Goal: Task Accomplishment & Management: Manage account settings

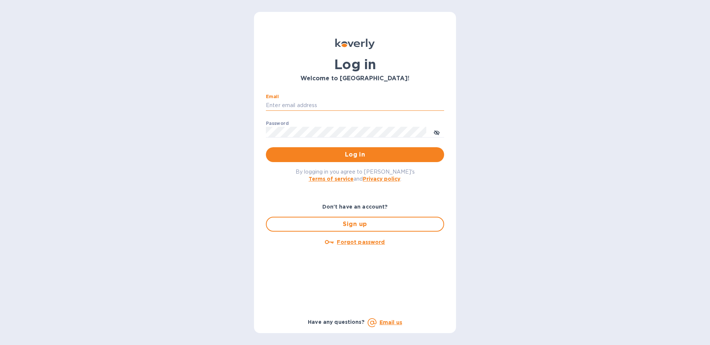
click at [314, 103] on input "Email" at bounding box center [355, 105] width 178 height 11
type input "[PERSON_NAME][EMAIL_ADDRESS][PERSON_NAME][DOMAIN_NAME]"
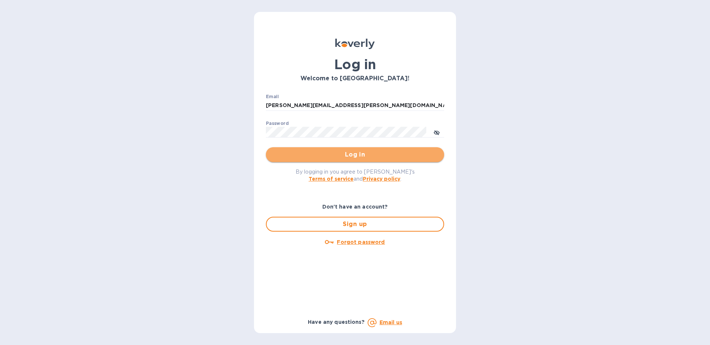
click at [437, 156] on span "Log in" at bounding box center [355, 154] width 166 height 9
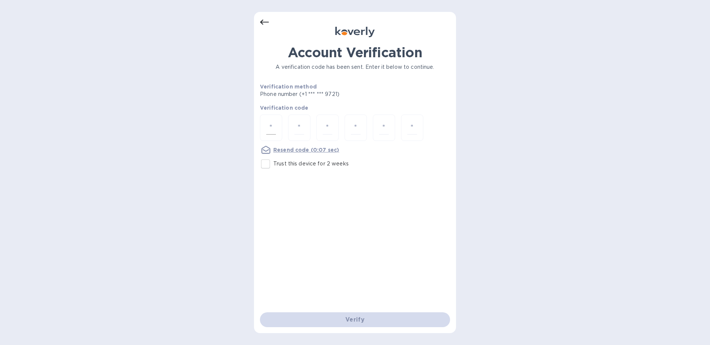
click at [272, 128] on input "number" at bounding box center [271, 128] width 10 height 14
click at [273, 126] on input "number" at bounding box center [271, 128] width 10 height 14
type input "8"
type input "6"
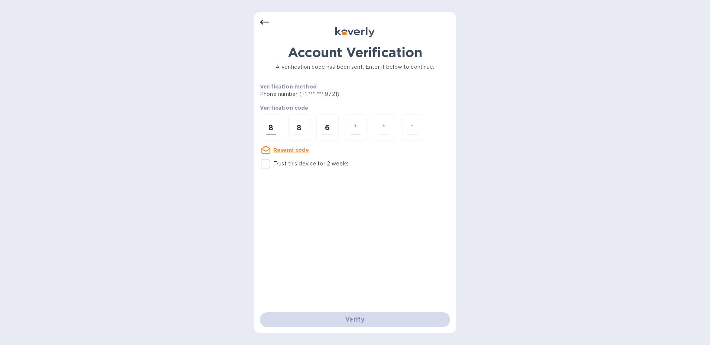
type input "8"
type input "2"
click at [325, 325] on div "Verify" at bounding box center [355, 319] width 196 height 21
click at [413, 129] on input "number" at bounding box center [413, 128] width 10 height 14
type input "2"
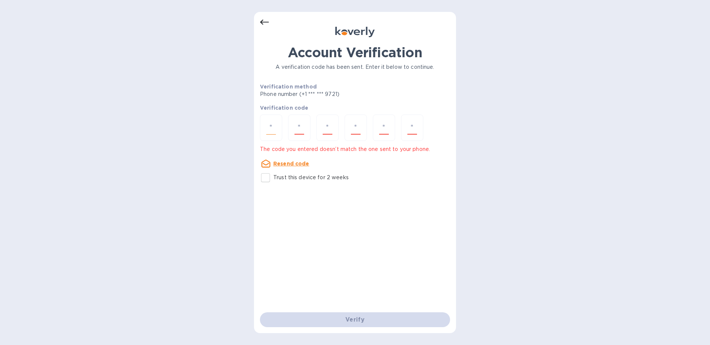
click at [273, 126] on input "number" at bounding box center [271, 128] width 10 height 14
type input "8"
type input "6"
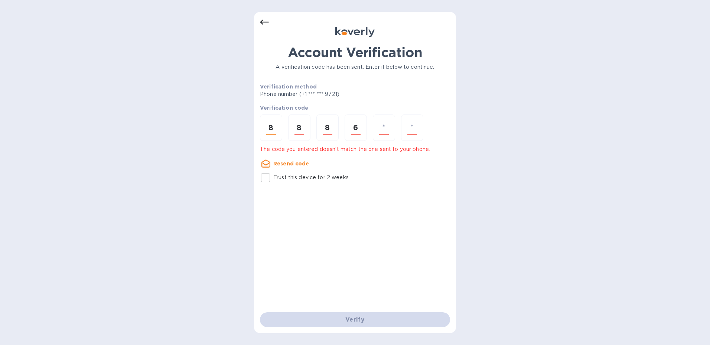
type input "8"
type input "2"
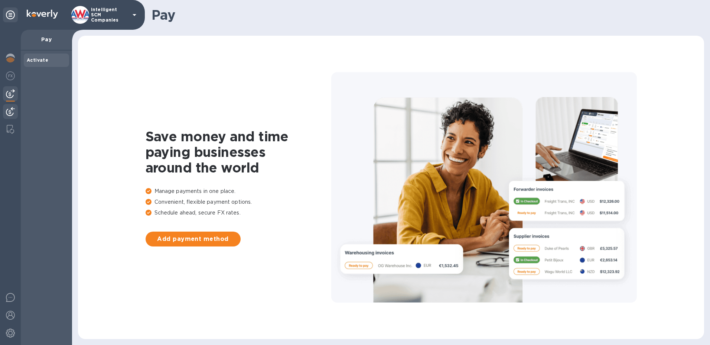
click at [13, 116] on div at bounding box center [10, 112] width 15 height 16
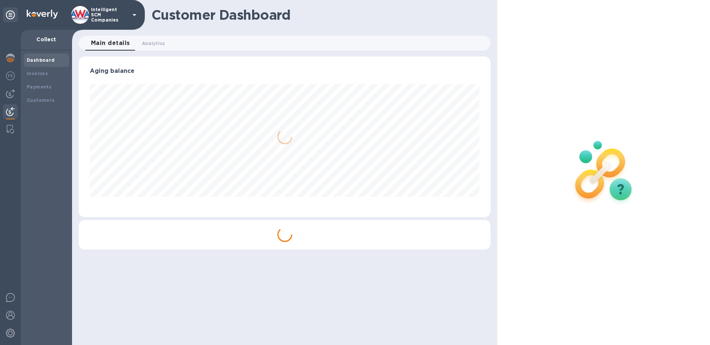
scroll to position [160, 412]
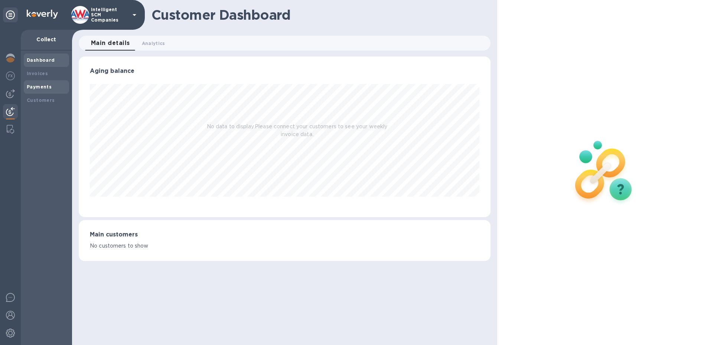
click at [45, 90] on div "Payments" at bounding box center [46, 86] width 39 height 7
